Goal: Information Seeking & Learning: Understand process/instructions

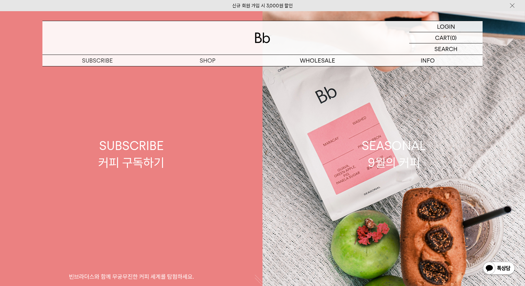
click at [0, 0] on p "숍" at bounding box center [0, 0] width 0 height 0
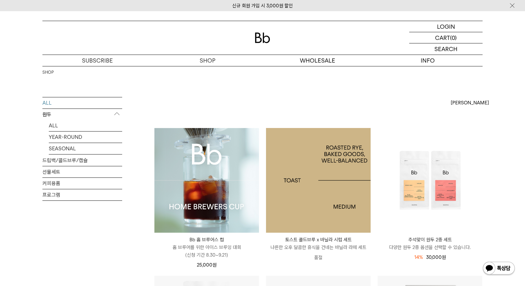
scroll to position [223, 0]
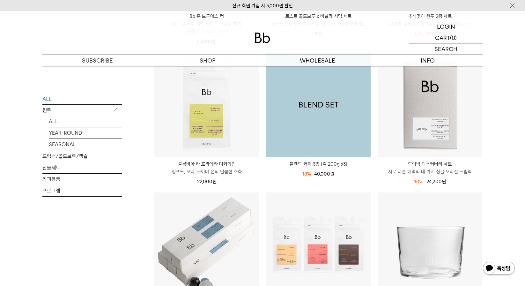
click at [325, 112] on img at bounding box center [318, 104] width 105 height 105
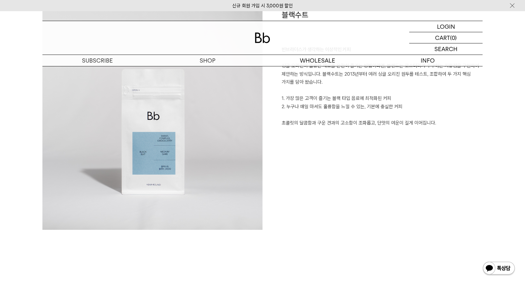
scroll to position [511, 0]
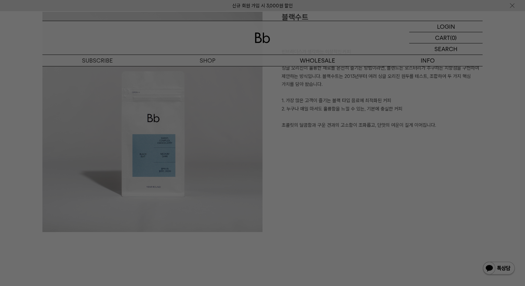
click at [311, 174] on div at bounding box center [262, 143] width 525 height 286
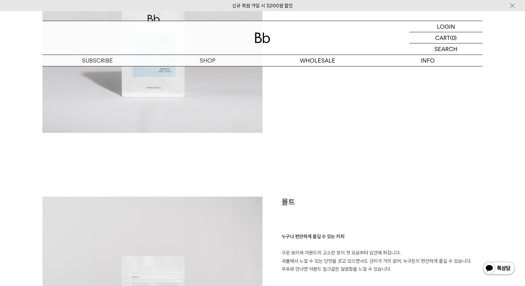
scroll to position [1021, 0]
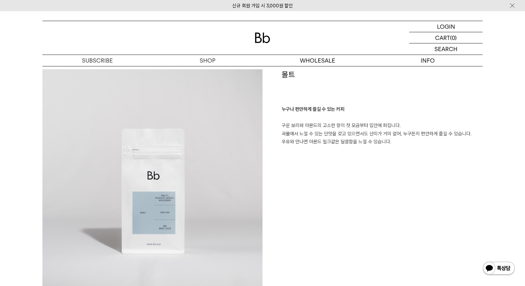
click at [312, 126] on p "누구나 편안하게 즐길 수 있는 커피 구운 보리와 아몬드의 고소한 향이 첫 모금부터 입안에 퍼집니다. 곡물에서 느낄 수 있는 단맛을 갖고 있으면…" at bounding box center [382, 125] width 201 height 41
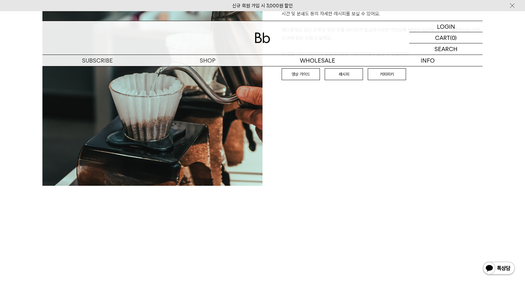
scroll to position [1596, 0]
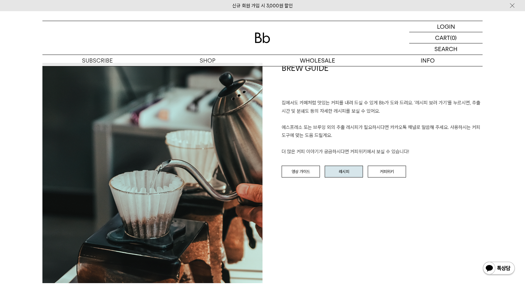
click at [357, 174] on link "레시피" at bounding box center [344, 172] width 38 height 12
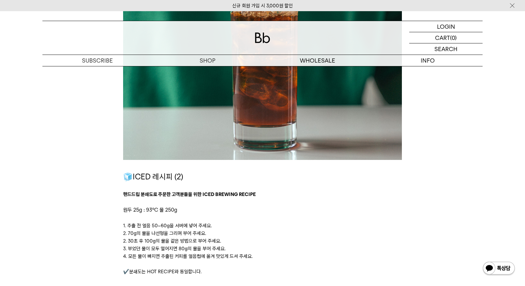
scroll to position [926, 0]
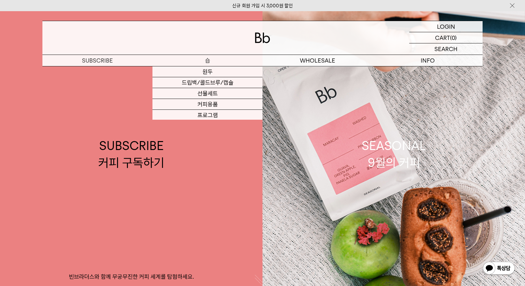
click at [215, 62] on p "숍" at bounding box center [208, 60] width 110 height 11
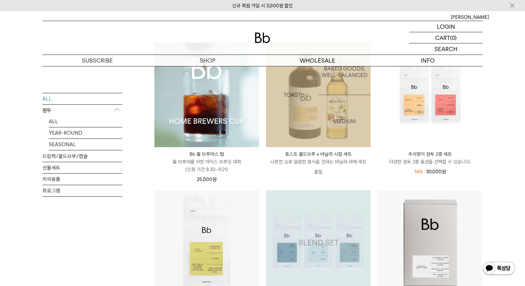
scroll to position [223, 0]
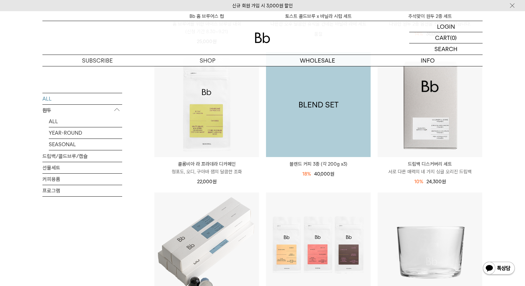
click at [325, 116] on img at bounding box center [318, 104] width 105 height 105
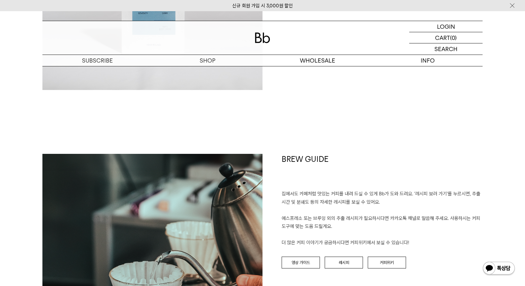
scroll to position [1596, 0]
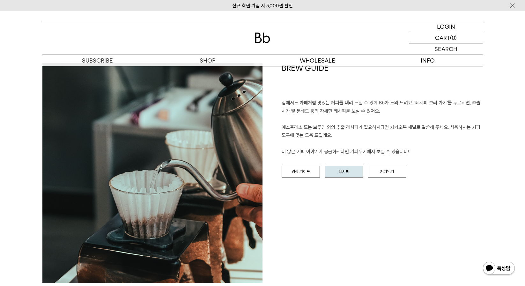
click at [352, 169] on link "레시피" at bounding box center [344, 172] width 38 height 12
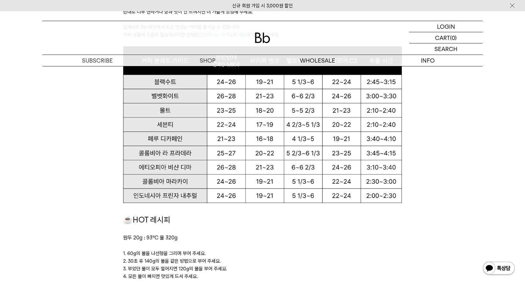
scroll to position [447, 0]
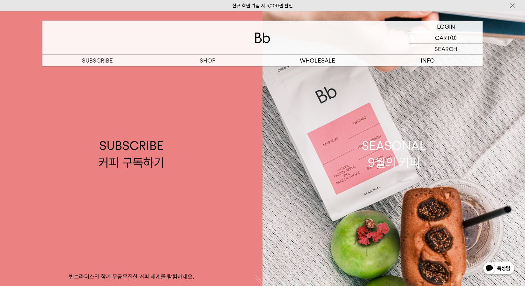
click at [203, 49] on div at bounding box center [262, 38] width 440 height 34
click at [0, 0] on p "숍" at bounding box center [0, 0] width 0 height 0
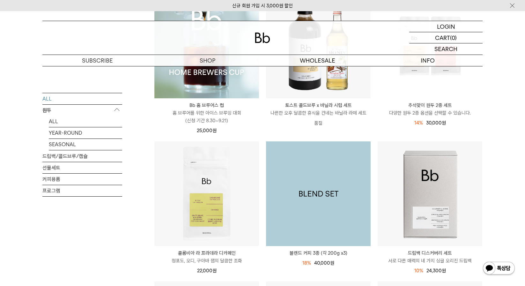
scroll to position [255, 0]
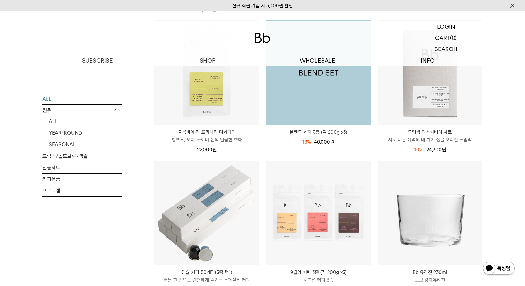
click at [302, 93] on img at bounding box center [318, 72] width 105 height 105
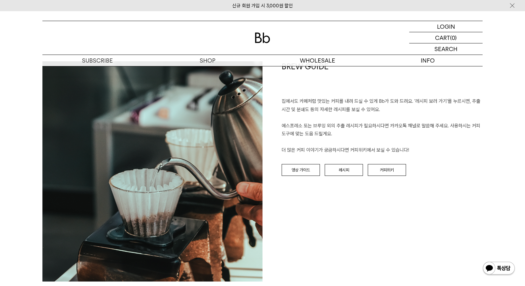
scroll to position [1692, 0]
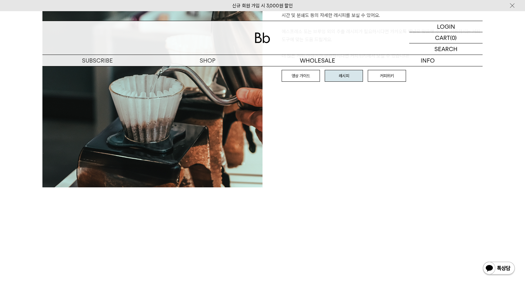
click at [353, 78] on link "레시피" at bounding box center [344, 76] width 38 height 12
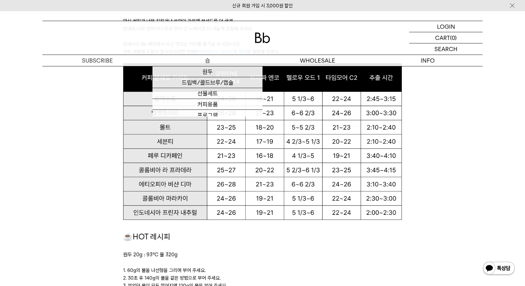
scroll to position [670, 0]
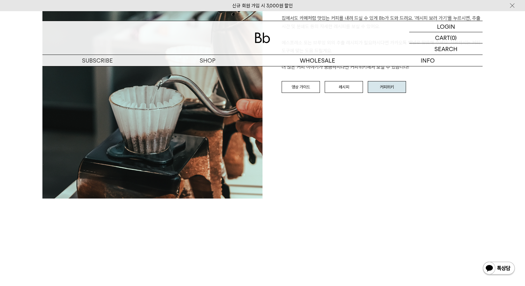
click at [381, 83] on link "커피위키" at bounding box center [387, 87] width 38 height 12
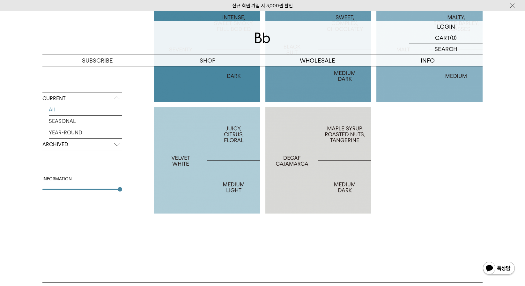
scroll to position [321, 0]
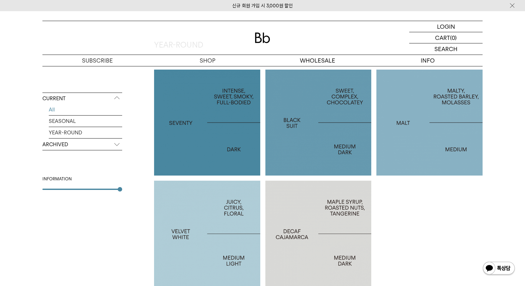
click at [63, 145] on p "ARCHIVED" at bounding box center [82, 144] width 80 height 11
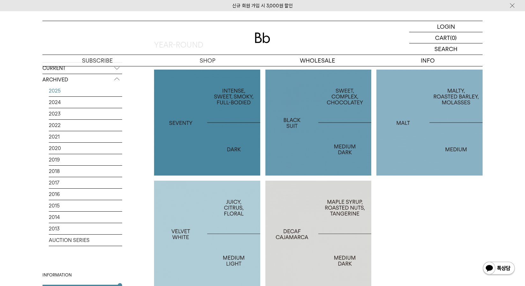
click at [59, 95] on link "2025" at bounding box center [85, 90] width 73 height 11
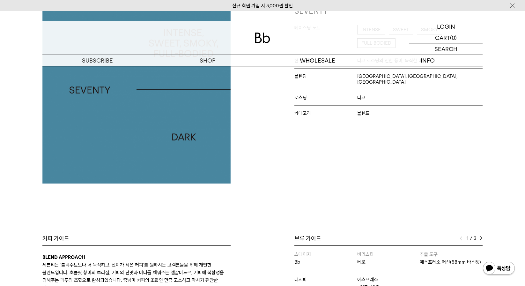
scroll to position [223, 0]
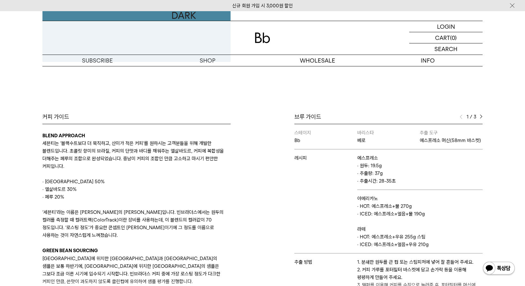
click at [477, 117] on div "1 / 3" at bounding box center [471, 117] width 23 height 8
click at [483, 117] on img at bounding box center [481, 117] width 3 height 4
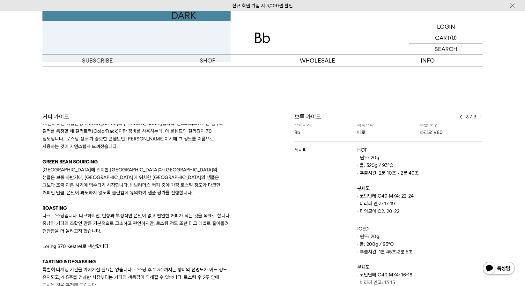
scroll to position [91, 0]
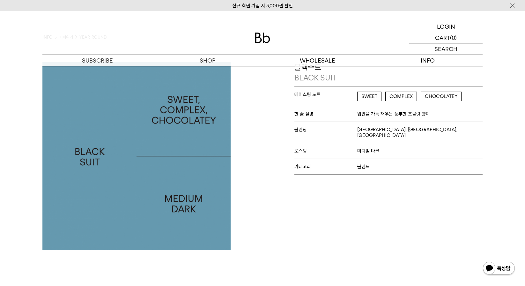
scroll to position [223, 0]
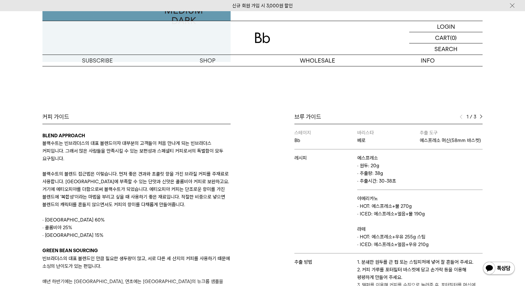
click at [482, 115] on img at bounding box center [481, 117] width 3 height 4
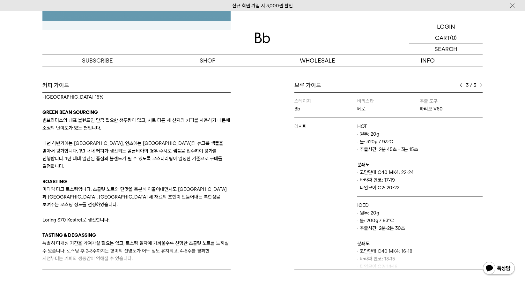
scroll to position [255, 0]
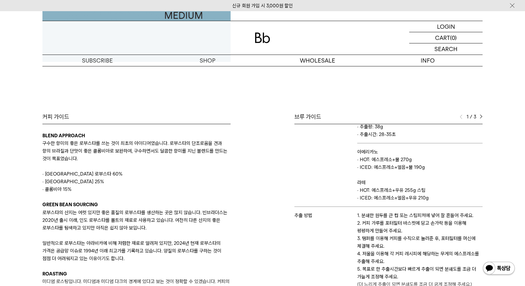
scroll to position [54, 0]
click at [477, 116] on div "1 / 3" at bounding box center [471, 117] width 23 height 8
click at [481, 117] on img at bounding box center [481, 117] width 3 height 4
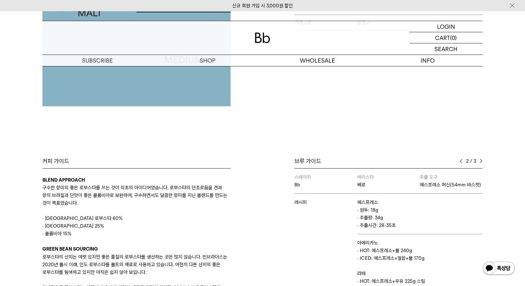
scroll to position [191, 0]
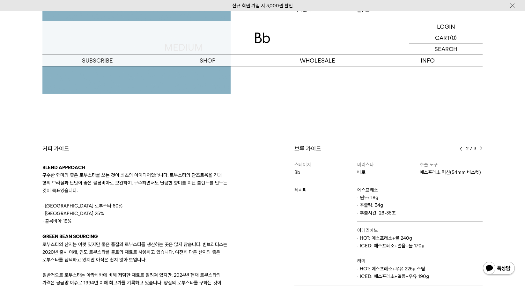
click at [479, 148] on div "2 / 3" at bounding box center [471, 149] width 23 height 8
click at [479, 147] on div "2 / 3" at bounding box center [471, 149] width 23 height 8
click at [481, 148] on img at bounding box center [481, 148] width 3 height 4
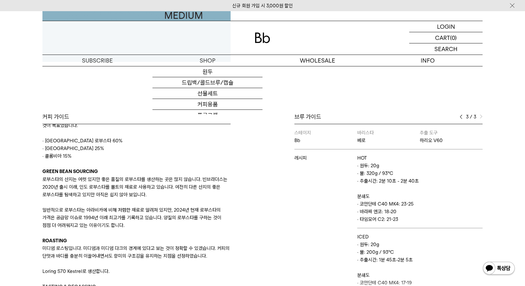
scroll to position [68, 0]
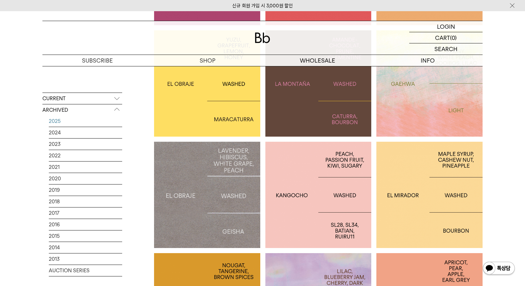
scroll to position [862, 0]
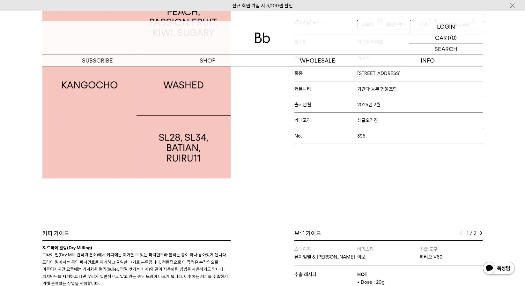
scroll to position [223, 0]
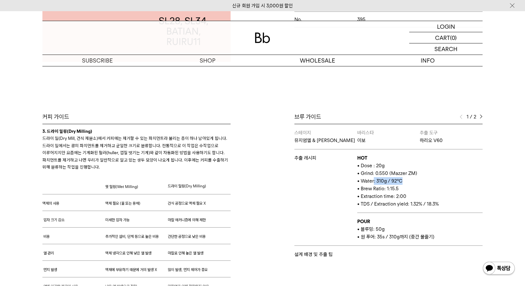
drag, startPoint x: 374, startPoint y: 183, endPoint x: 406, endPoint y: 182, distance: 32.6
click at [403, 184] on p "• Water: 310g / 92°C" at bounding box center [419, 181] width 125 height 8
click at [420, 156] on p "HOT" at bounding box center [419, 158] width 125 height 8
